Goal: Task Accomplishment & Management: Manage account settings

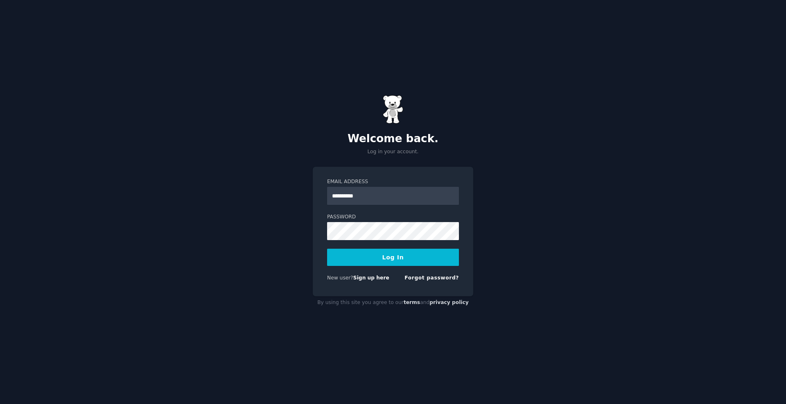
type input "*********"
click at [381, 275] on link "Sign up here" at bounding box center [371, 278] width 36 height 6
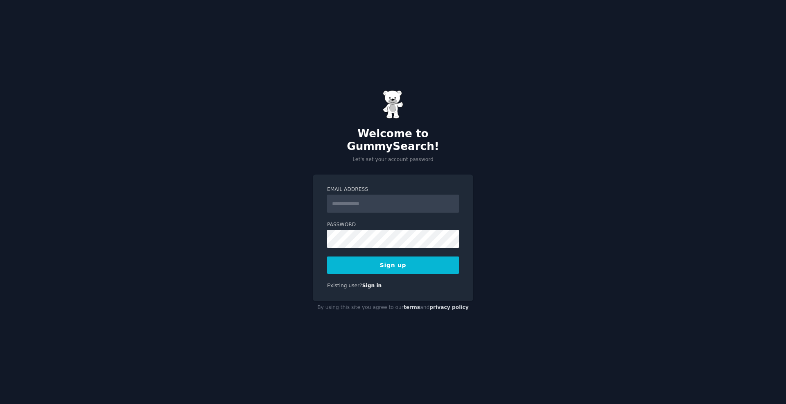
click at [383, 203] on form "Email Address Password Sign up" at bounding box center [393, 230] width 132 height 88
click at [388, 197] on input "Email Address" at bounding box center [393, 203] width 132 height 18
type input "**********"
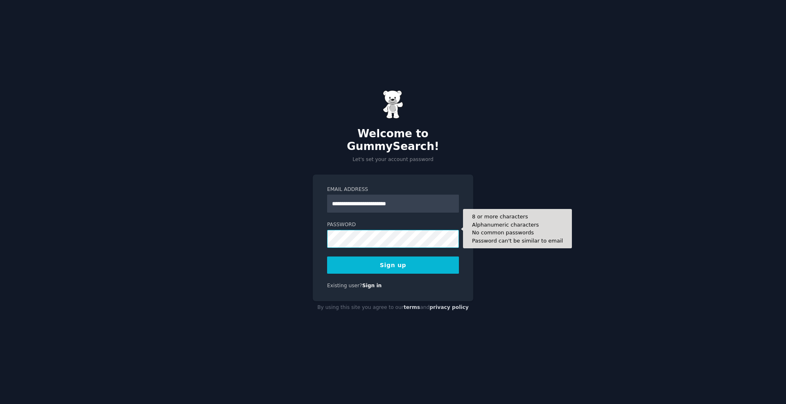
click at [327, 256] on button "Sign up" at bounding box center [393, 264] width 132 height 17
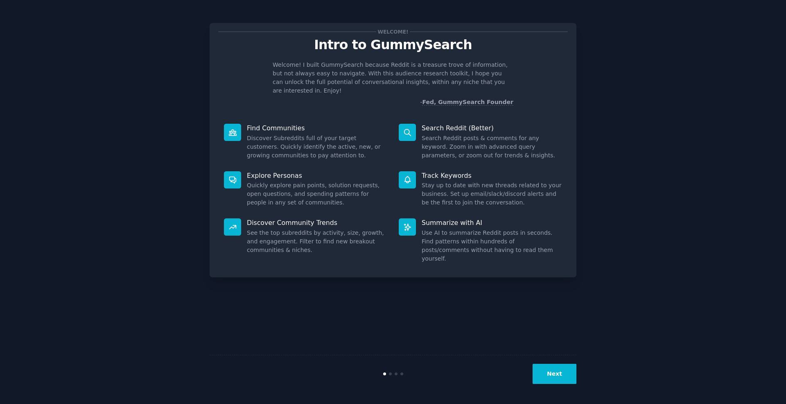
click at [559, 366] on button "Next" at bounding box center [554, 373] width 44 height 20
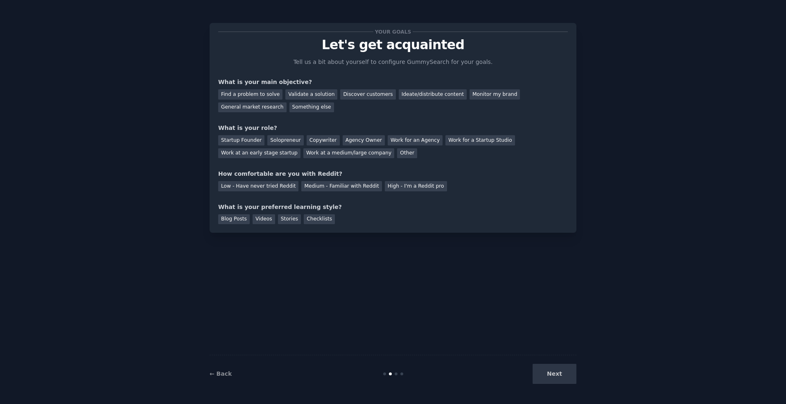
click at [564, 375] on div "Next" at bounding box center [515, 373] width 122 height 20
click at [284, 191] on div "Low - Have never tried Reddit" at bounding box center [258, 186] width 80 height 10
click at [291, 165] on div "Your goals Let's get acquainted Tell us a bit about yourself to configure Gummy…" at bounding box center [393, 128] width 350 height 192
click at [295, 156] on div "Work at an early stage startup" at bounding box center [259, 153] width 82 height 10
click at [303, 144] on div "Solopreneur" at bounding box center [285, 140] width 36 height 10
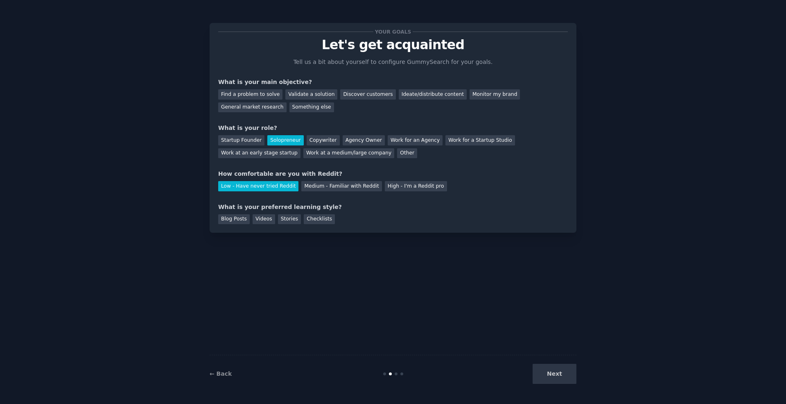
click at [543, 364] on div "Next" at bounding box center [515, 373] width 122 height 20
drag, startPoint x: 546, startPoint y: 371, endPoint x: 530, endPoint y: 351, distance: 25.3
click at [544, 368] on div "Next" at bounding box center [515, 373] width 122 height 20
click at [280, 99] on div "Find a problem to solve" at bounding box center [250, 94] width 64 height 10
drag, startPoint x: 288, startPoint y: 228, endPoint x: 332, endPoint y: 245, distance: 47.4
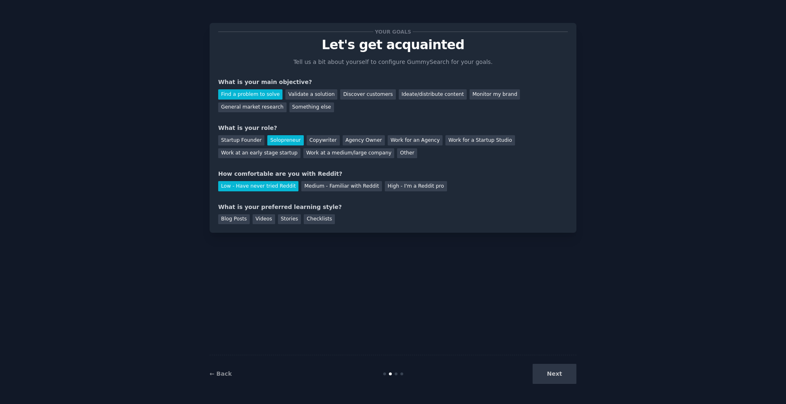
click at [289, 224] on div "Stories" at bounding box center [289, 219] width 23 height 10
click at [555, 382] on button "Next" at bounding box center [554, 373] width 44 height 20
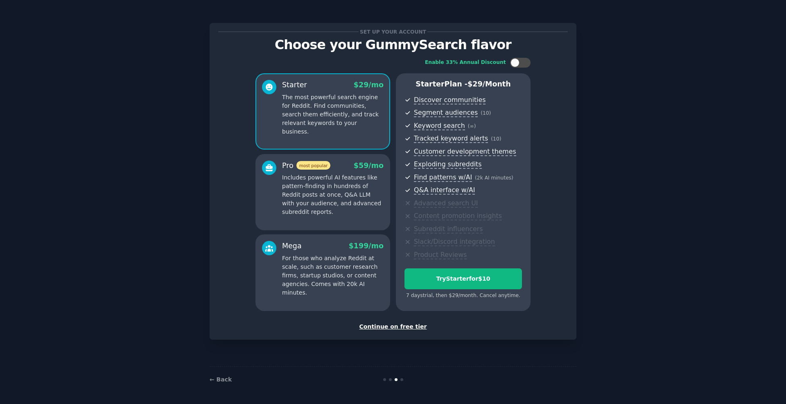
click at [384, 331] on div "Continue on free tier" at bounding box center [393, 326] width 350 height 9
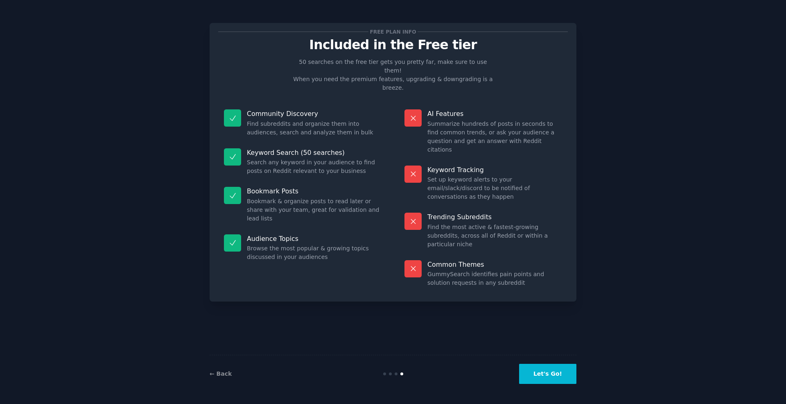
click at [541, 373] on button "Let's Go!" at bounding box center [547, 373] width 57 height 20
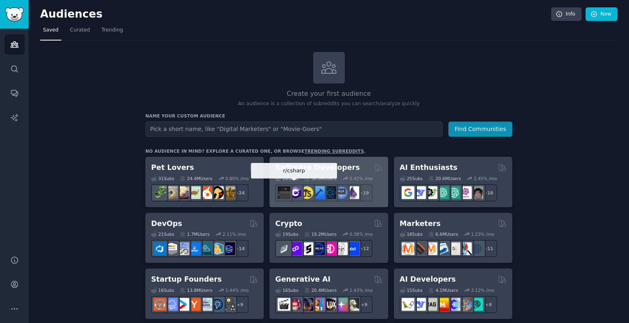
click at [298, 184] on div at bounding box center [294, 192] width 17 height 17
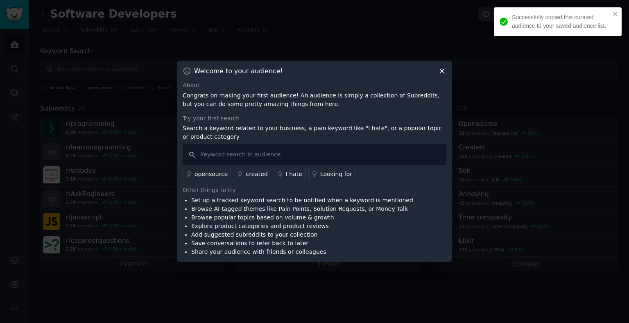
click at [439, 70] on icon at bounding box center [442, 71] width 9 height 9
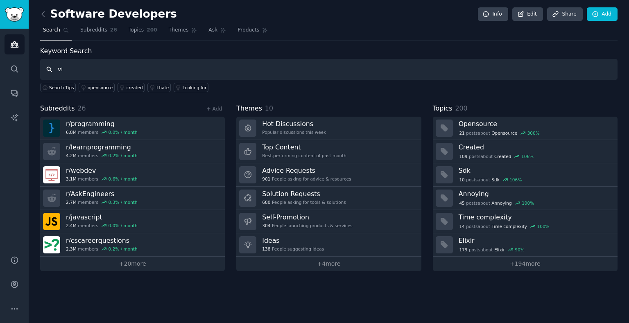
type input "v"
click at [221, 106] on link "+ Add" at bounding box center [214, 109] width 16 height 6
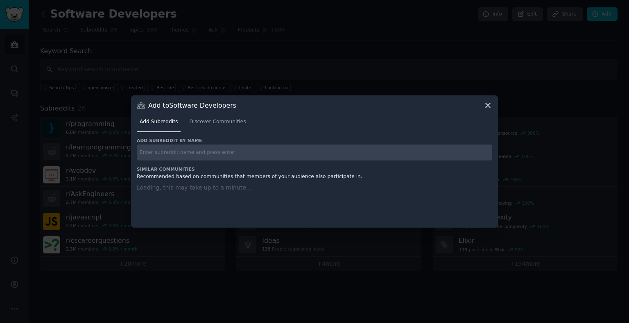
click at [224, 154] on input "text" at bounding box center [314, 152] width 355 height 16
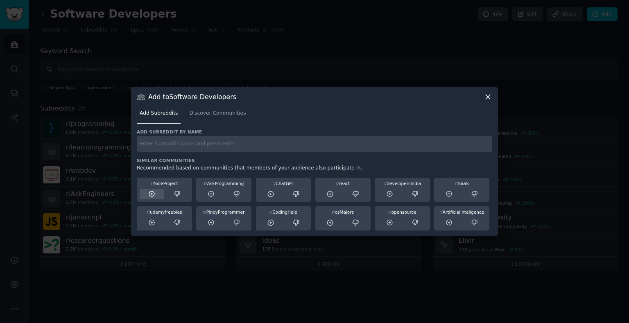
click at [154, 194] on icon at bounding box center [151, 193] width 5 height 5
click at [152, 194] on icon at bounding box center [151, 193] width 5 height 5
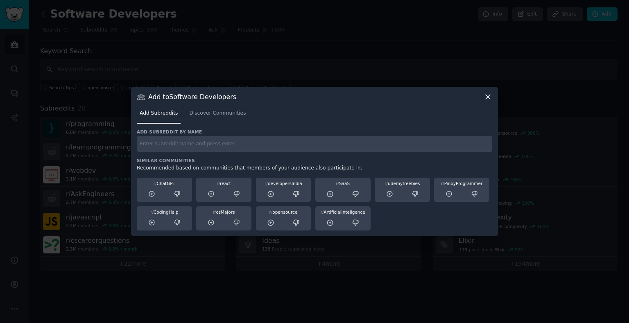
click at [265, 147] on input "text" at bounding box center [314, 144] width 355 height 16
type input "vibecoding"
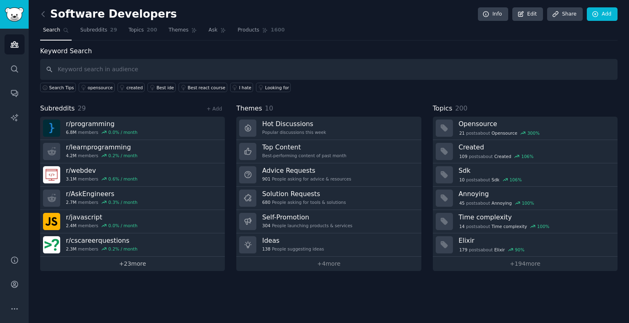
click at [133, 260] on link "+ 23 more" at bounding box center [132, 264] width 185 height 14
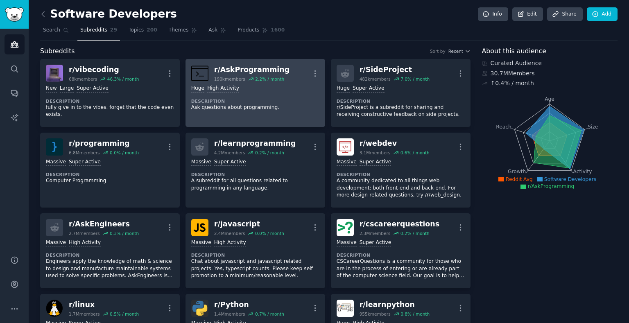
click at [277, 71] on div "r/ AskProgramming" at bounding box center [252, 70] width 76 height 10
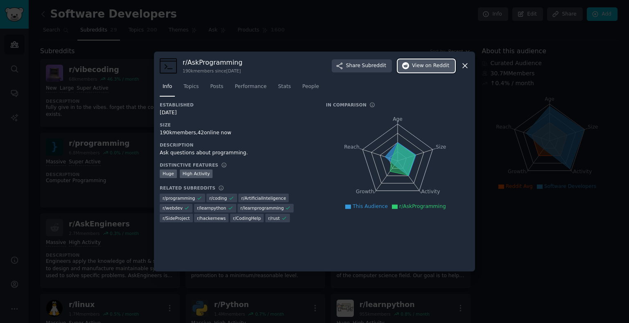
click at [438, 65] on span "on Reddit" at bounding box center [437, 65] width 24 height 7
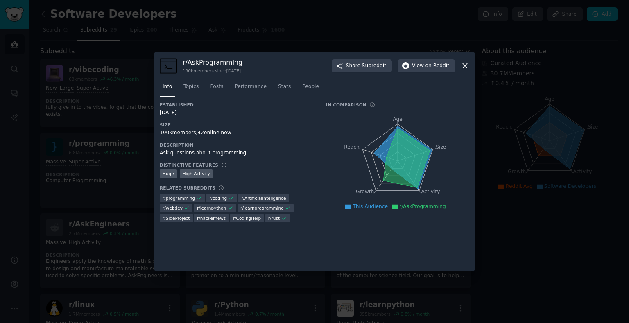
click at [147, 91] on div at bounding box center [314, 161] width 629 height 323
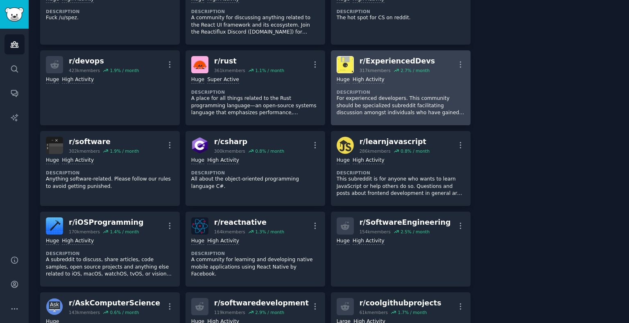
scroll to position [248, 0]
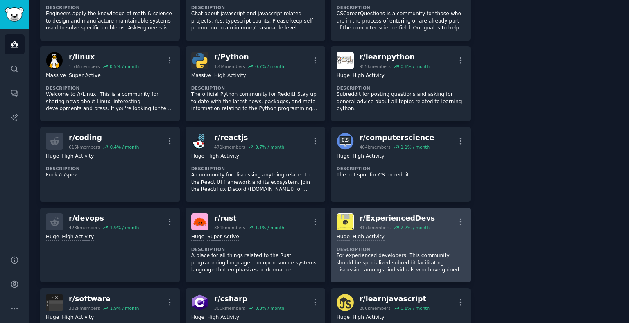
click at [371, 230] on div "317k members" at bounding box center [374, 228] width 31 height 6
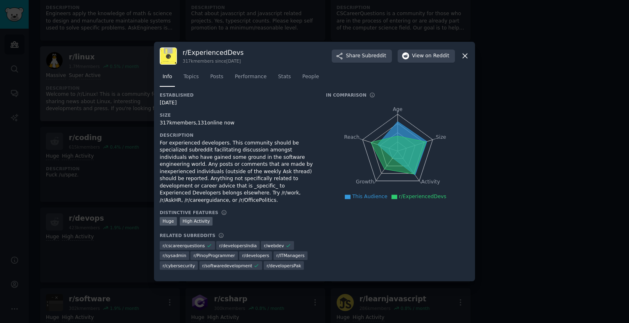
click at [80, 75] on div at bounding box center [314, 161] width 629 height 323
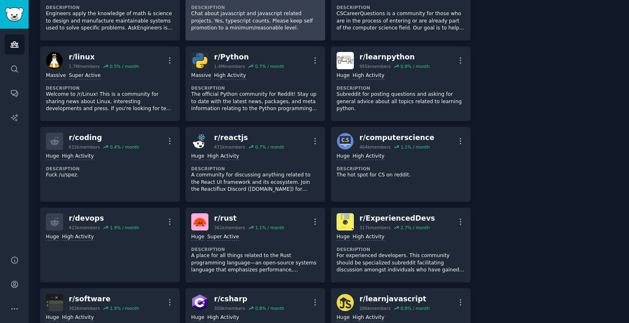
scroll to position [90, 0]
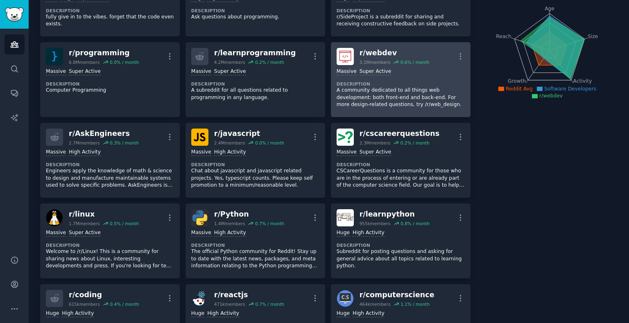
click at [392, 87] on dt "Description" at bounding box center [400, 84] width 128 height 6
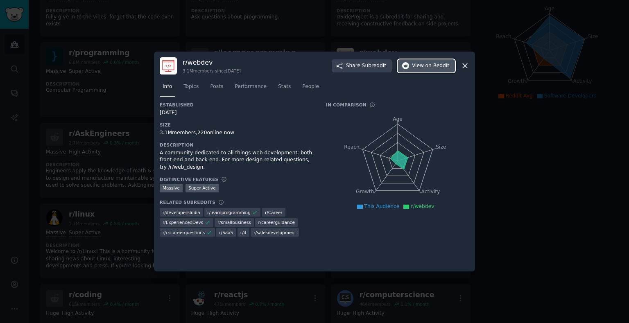
click at [435, 68] on span "on Reddit" at bounding box center [437, 65] width 24 height 7
